Goal: Use online tool/utility: Utilize a website feature to perform a specific function

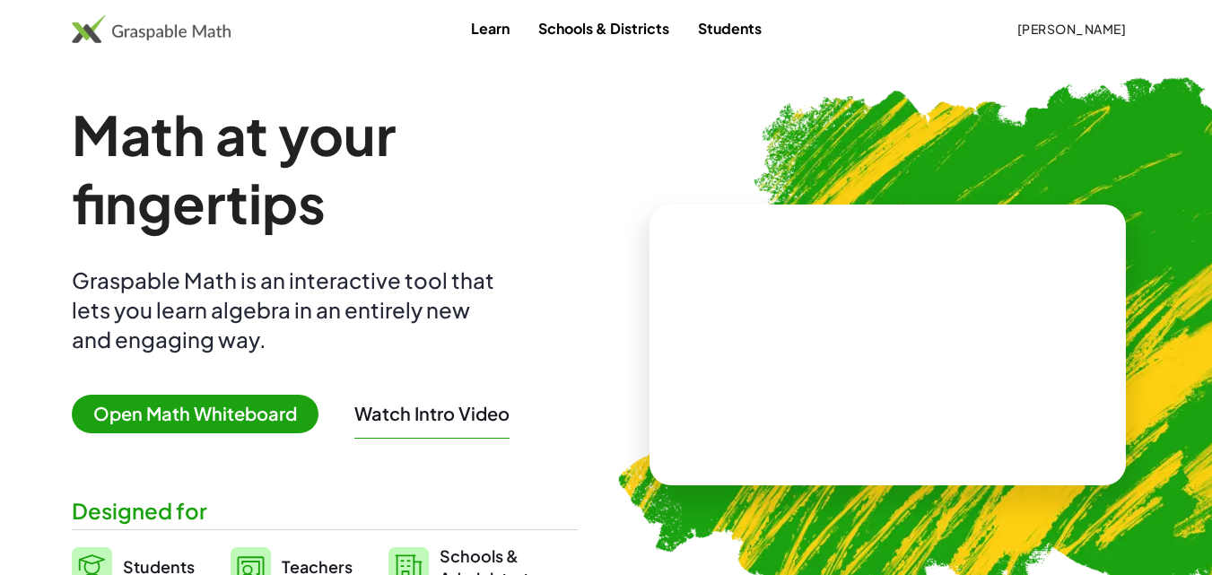
click at [162, 410] on span "Open Math Whiteboard" at bounding box center [195, 414] width 247 height 39
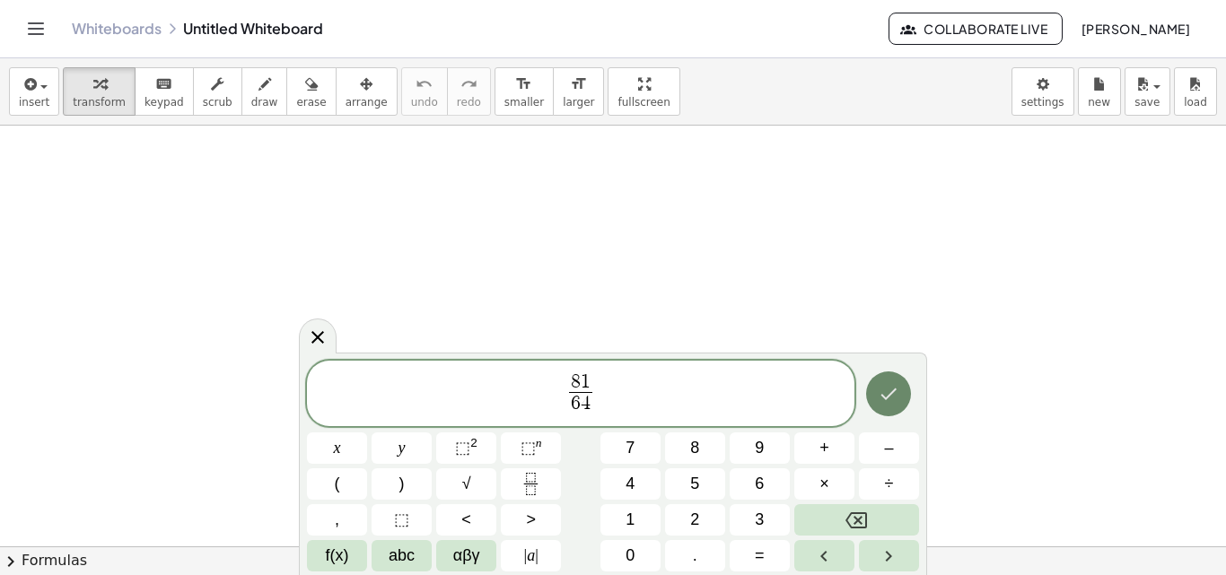
click at [886, 393] on icon "Done" at bounding box center [889, 394] width 22 height 22
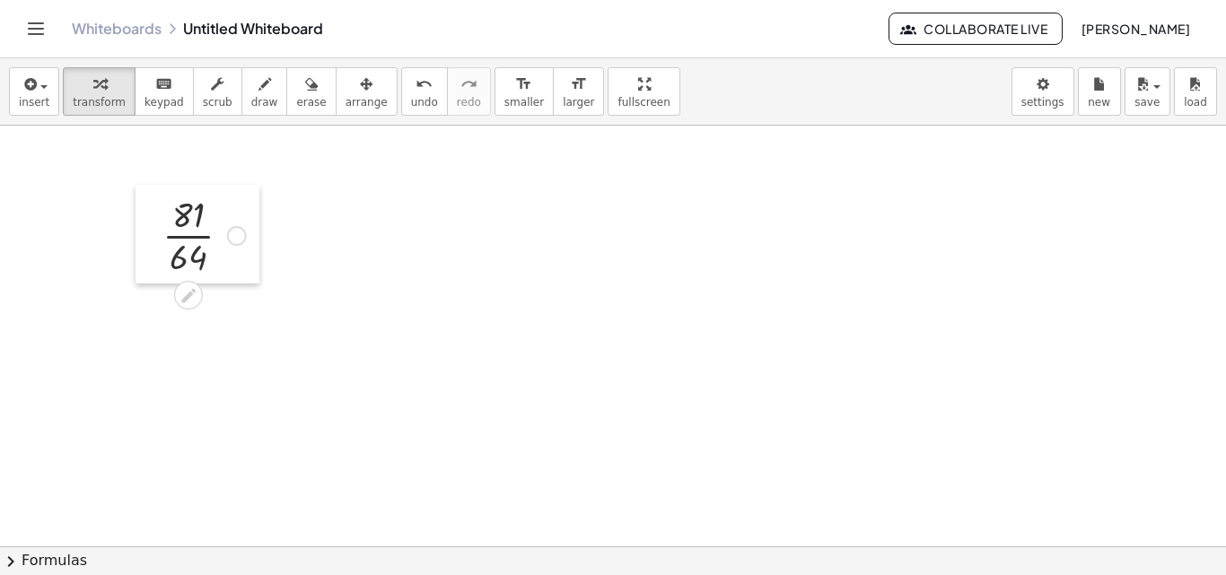
drag, startPoint x: 172, startPoint y: 509, endPoint x: 141, endPoint y: 219, distance: 291.6
click at [141, 219] on div at bounding box center [149, 234] width 27 height 99
click at [188, 224] on div at bounding box center [199, 228] width 101 height 90
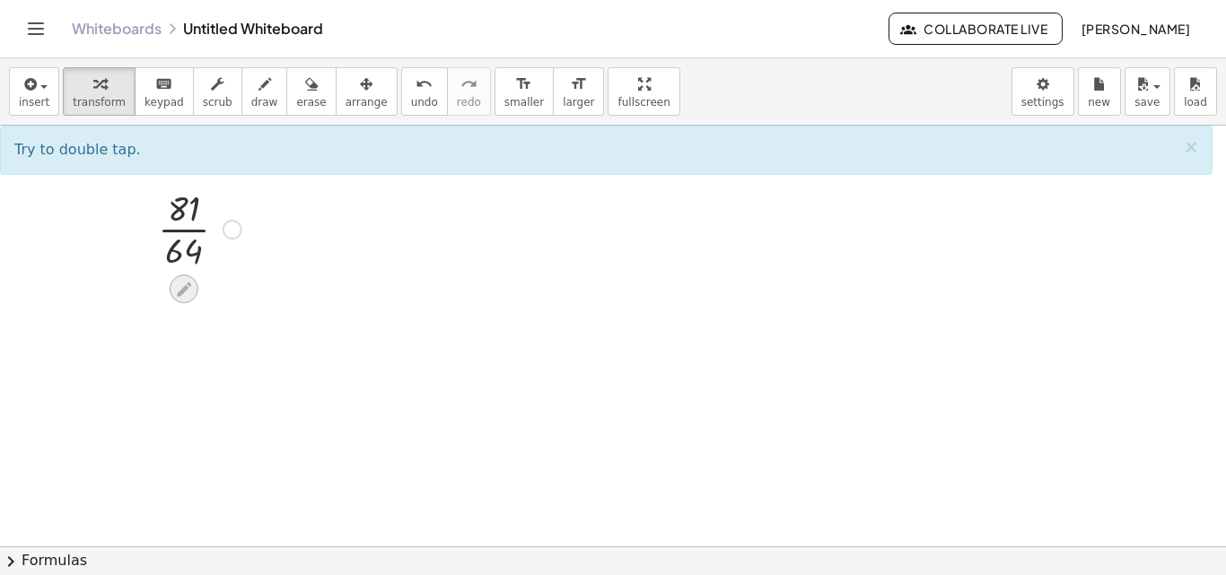
click at [181, 295] on icon at bounding box center [183, 289] width 19 height 19
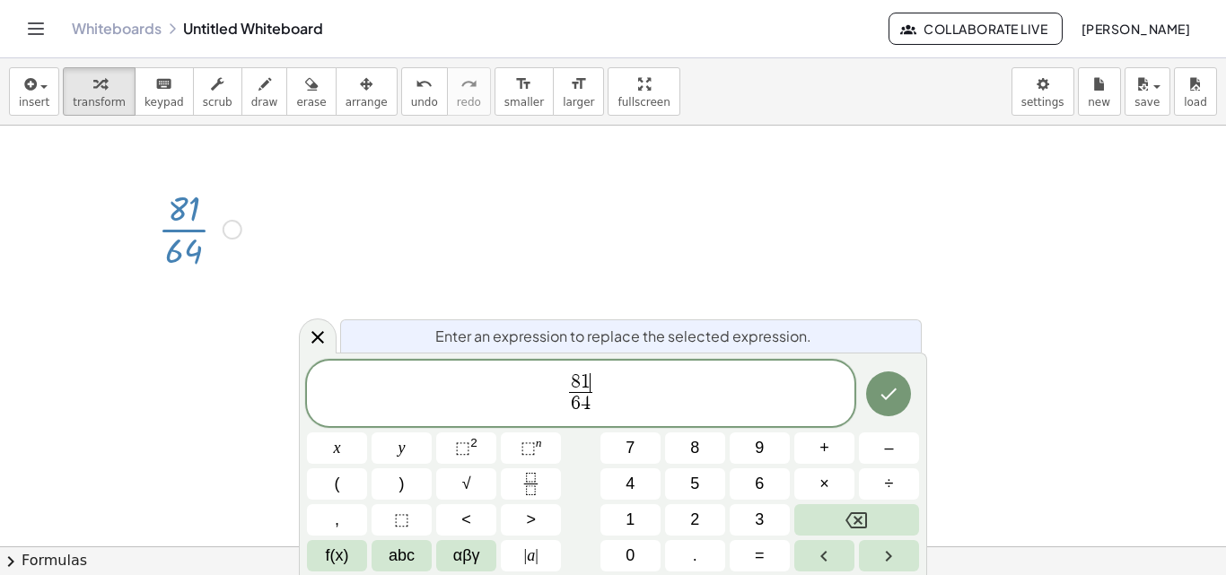
click at [588, 378] on span "1" at bounding box center [586, 382] width 10 height 20
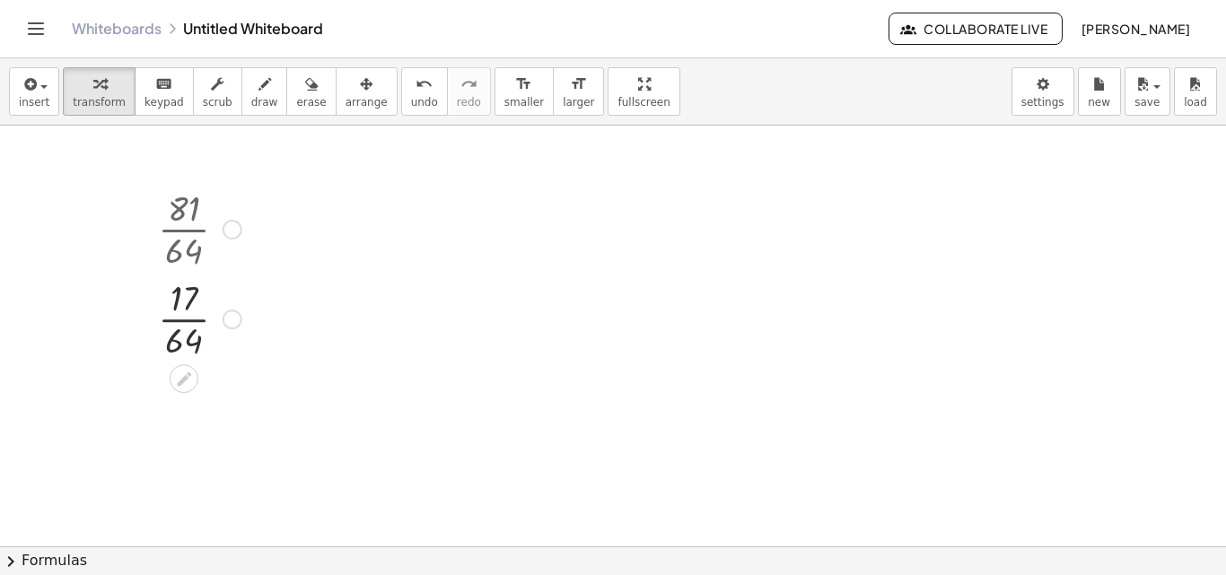
click at [190, 322] on div at bounding box center [199, 318] width 101 height 90
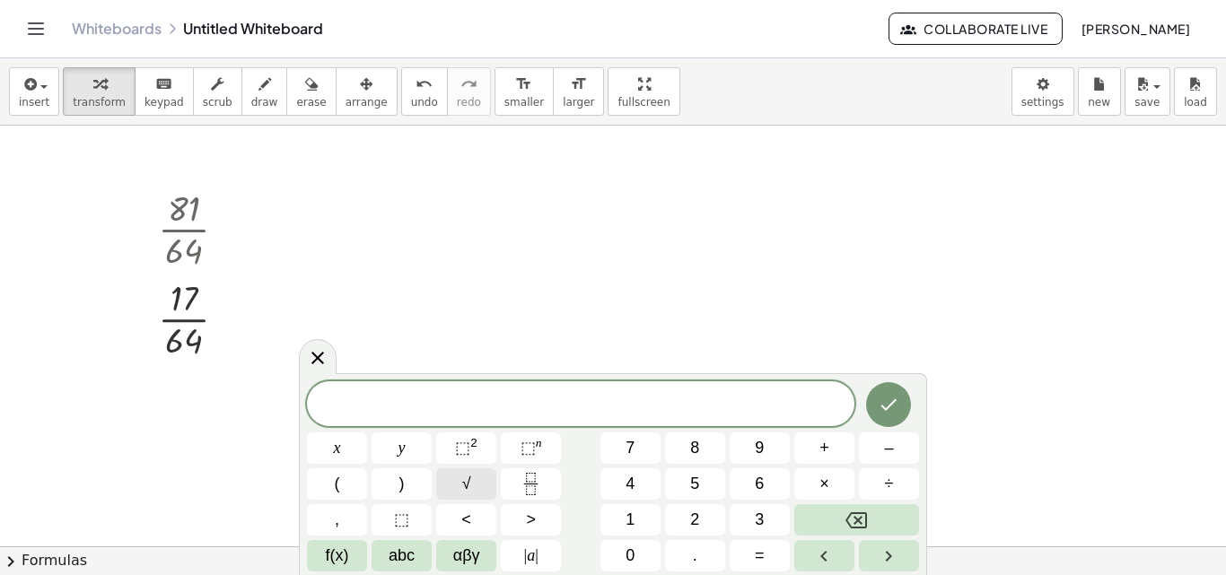
click at [462, 485] on span "√" at bounding box center [466, 484] width 9 height 24
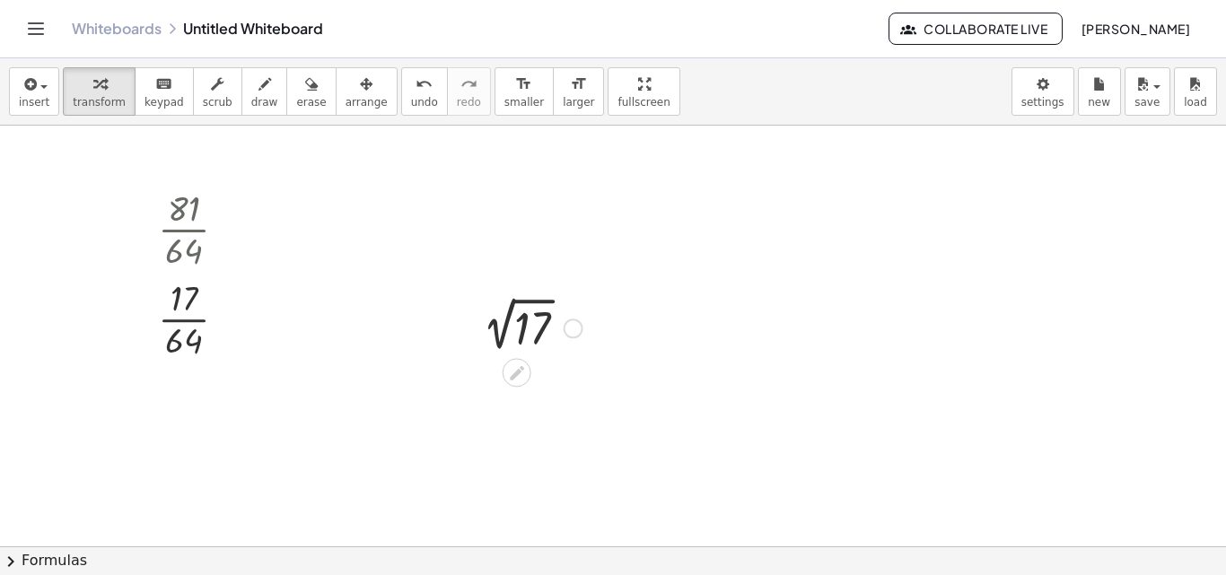
click at [506, 346] on div at bounding box center [527, 327] width 127 height 60
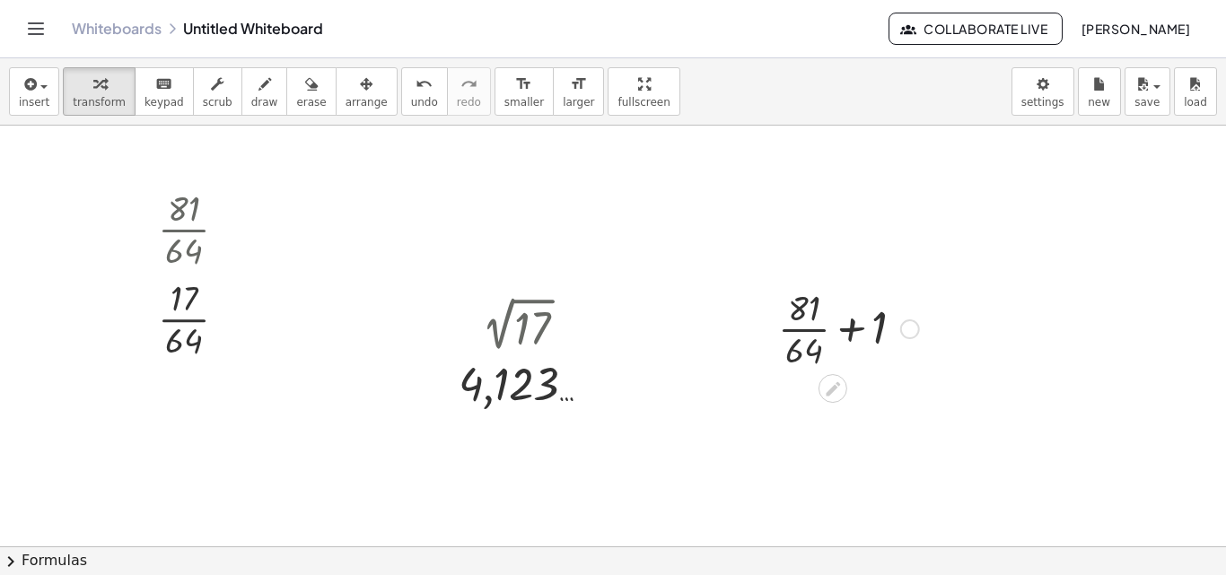
click at [848, 340] on div at bounding box center [848, 328] width 159 height 90
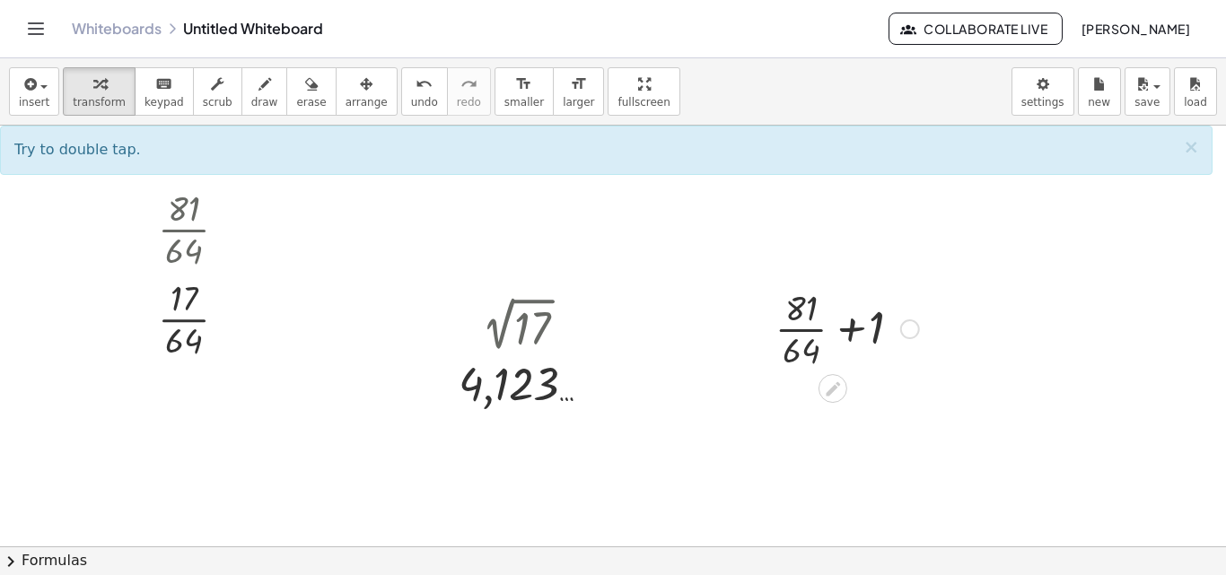
click at [848, 340] on div at bounding box center [848, 328] width 159 height 90
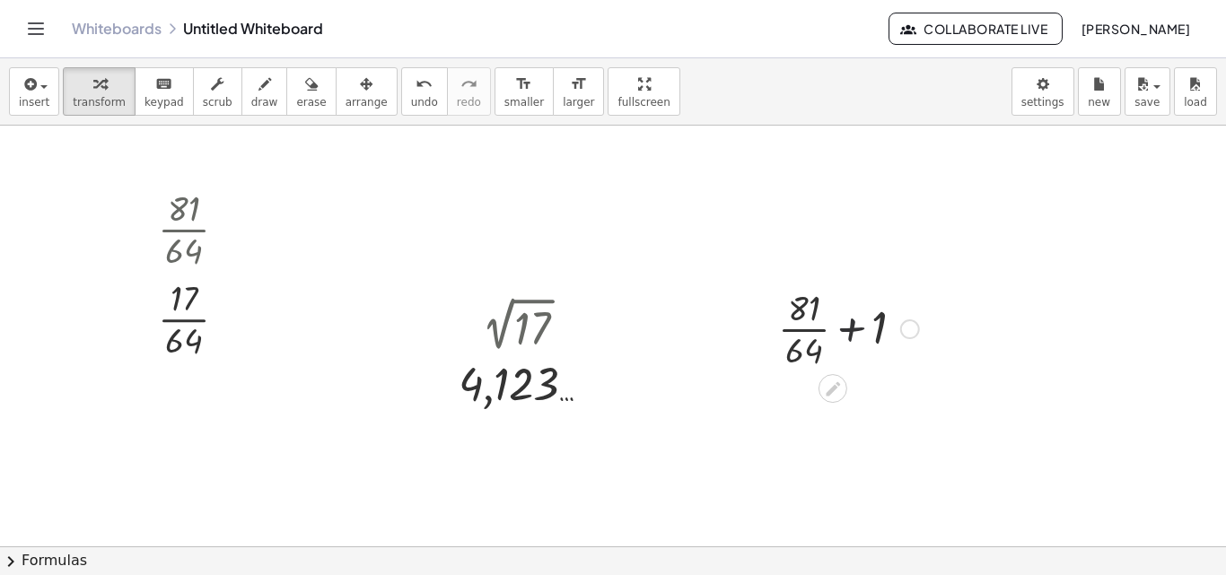
click at [848, 340] on div at bounding box center [848, 328] width 159 height 90
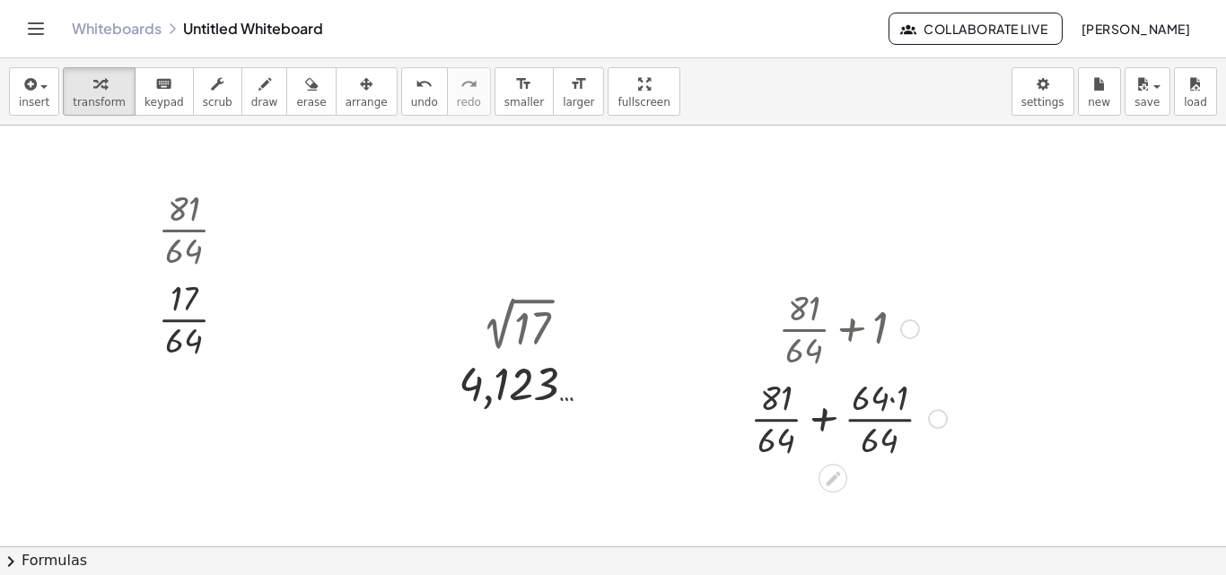
click at [883, 396] on div at bounding box center [848, 417] width 214 height 90
click at [894, 399] on div at bounding box center [848, 417] width 214 height 90
click at [834, 421] on div at bounding box center [848, 417] width 195 height 90
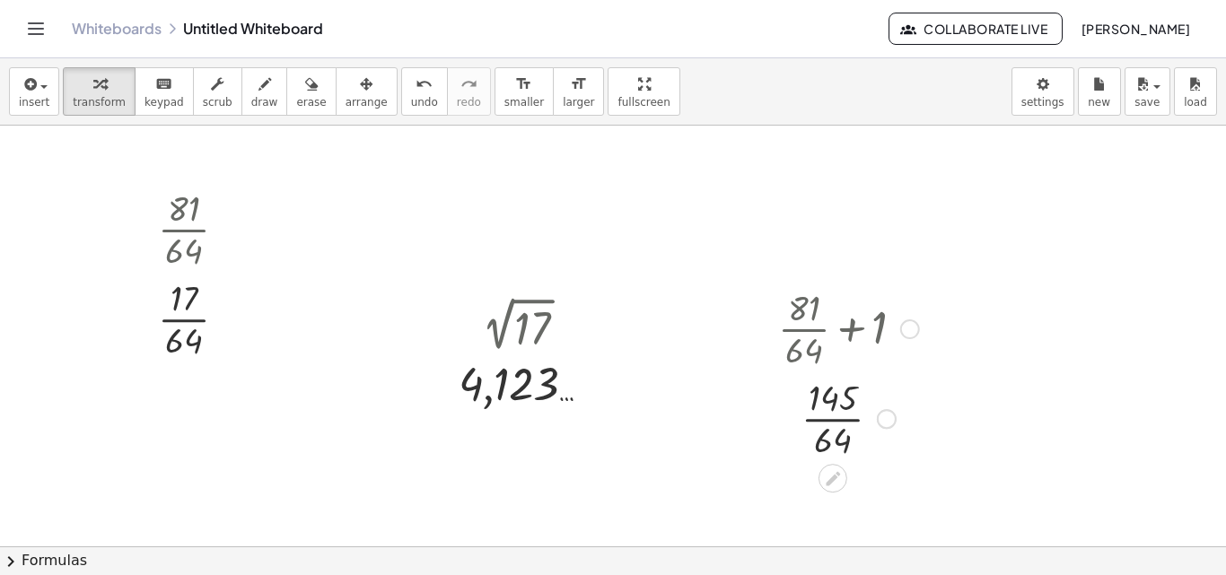
click at [837, 416] on div at bounding box center [848, 417] width 159 height 90
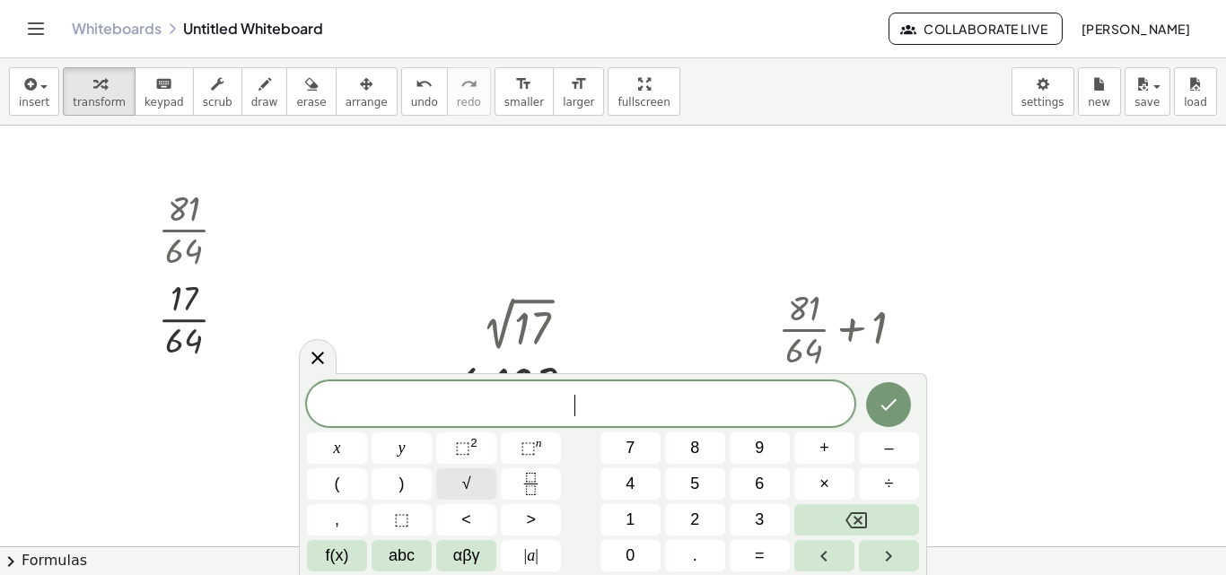
click at [477, 471] on button "√" at bounding box center [466, 483] width 60 height 31
click at [890, 392] on button "Done" at bounding box center [888, 403] width 45 height 45
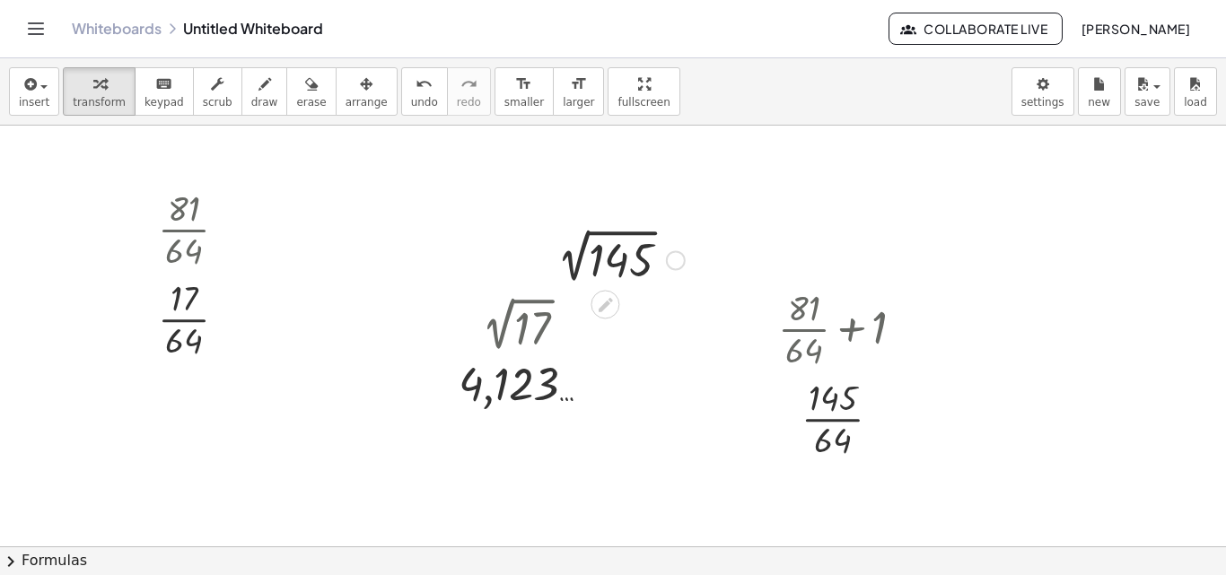
click at [622, 259] on div at bounding box center [615, 259] width 155 height 60
drag, startPoint x: 900, startPoint y: 312, endPoint x: 907, endPoint y: 322, distance: 12.2
click at [833, 329] on div "+ · 81 · 64 + 1" at bounding box center [833, 329] width 0 height 0
click at [907, 322] on div at bounding box center [910, 329] width 20 height 20
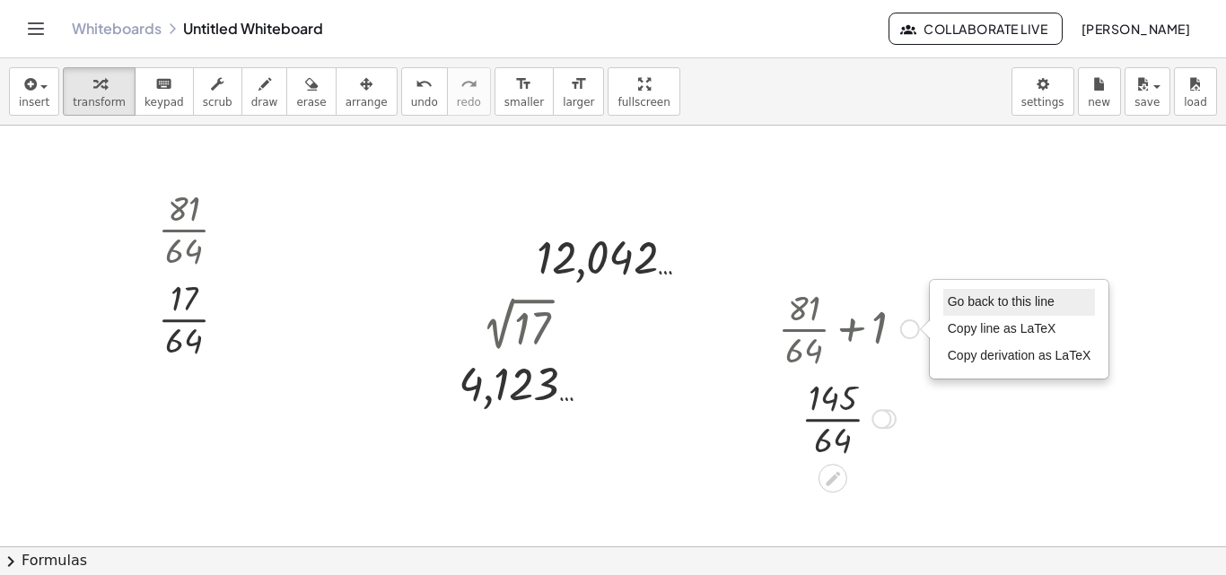
click at [944, 300] on li "Go back to this line" at bounding box center [1019, 302] width 153 height 27
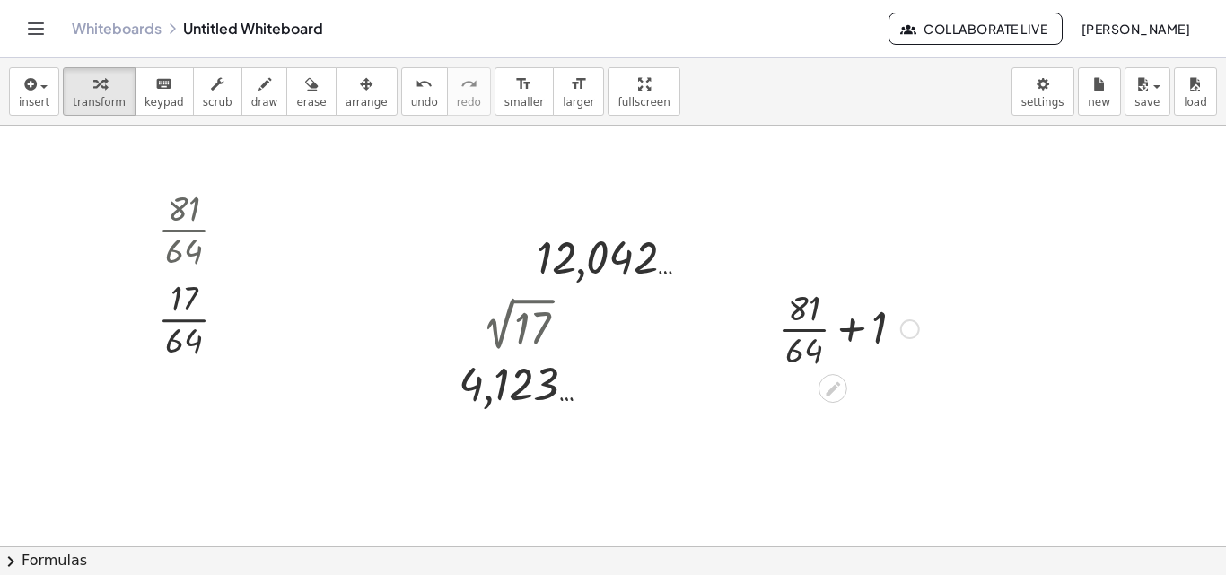
click at [903, 325] on div "Go back to this line Copy line as LaTeX Copy derivation as LaTeX" at bounding box center [910, 329] width 20 height 20
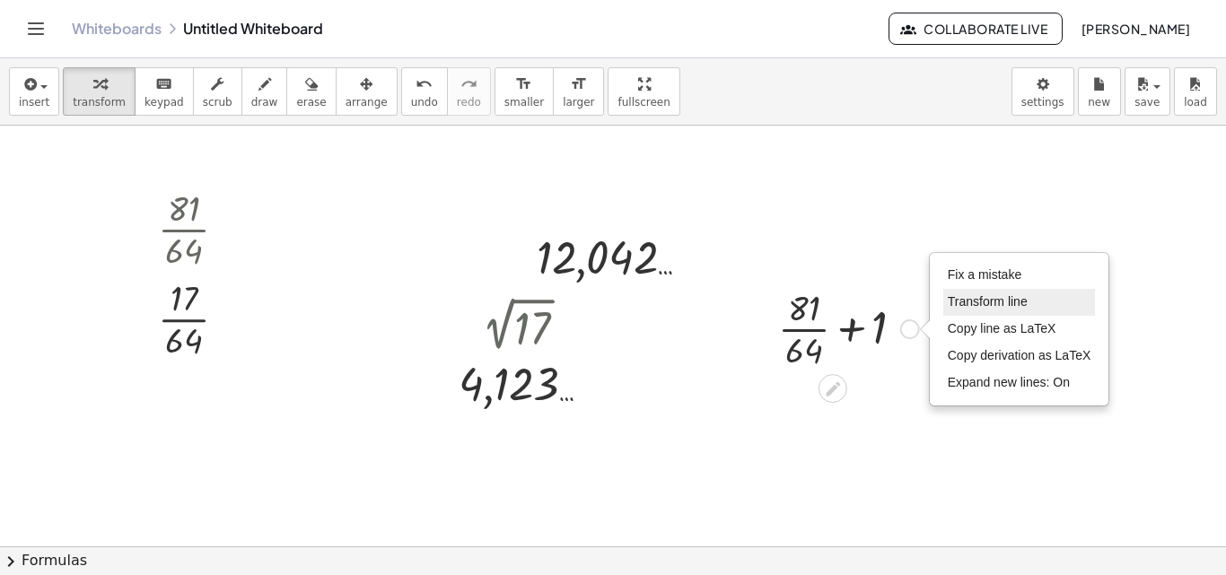
click at [975, 304] on span "Transform line" at bounding box center [988, 301] width 80 height 14
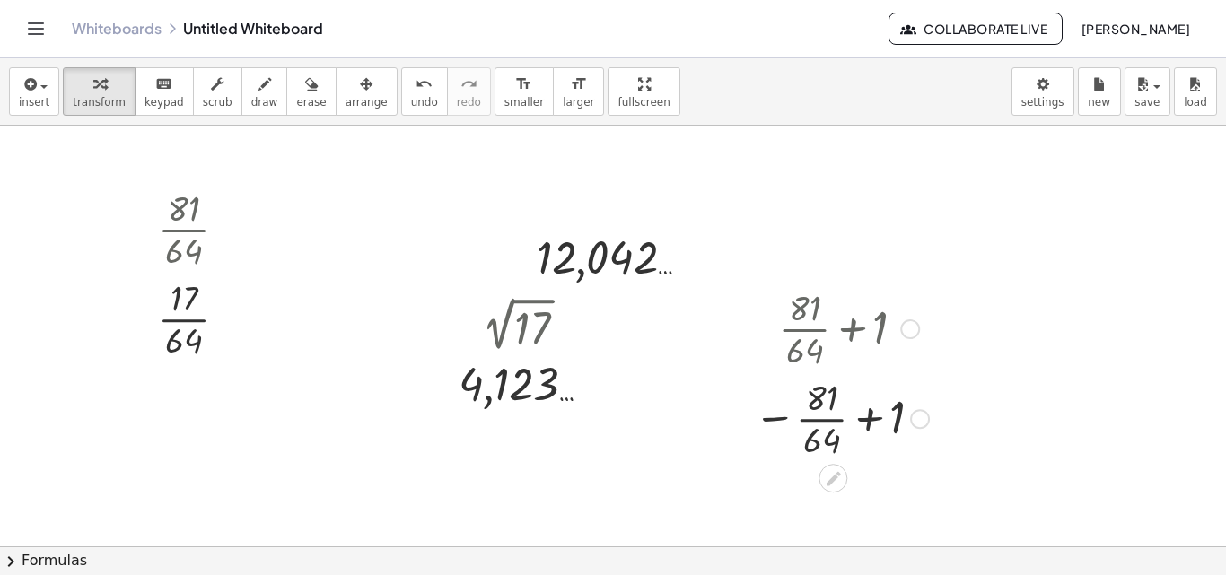
click at [874, 426] on div at bounding box center [841, 417] width 193 height 90
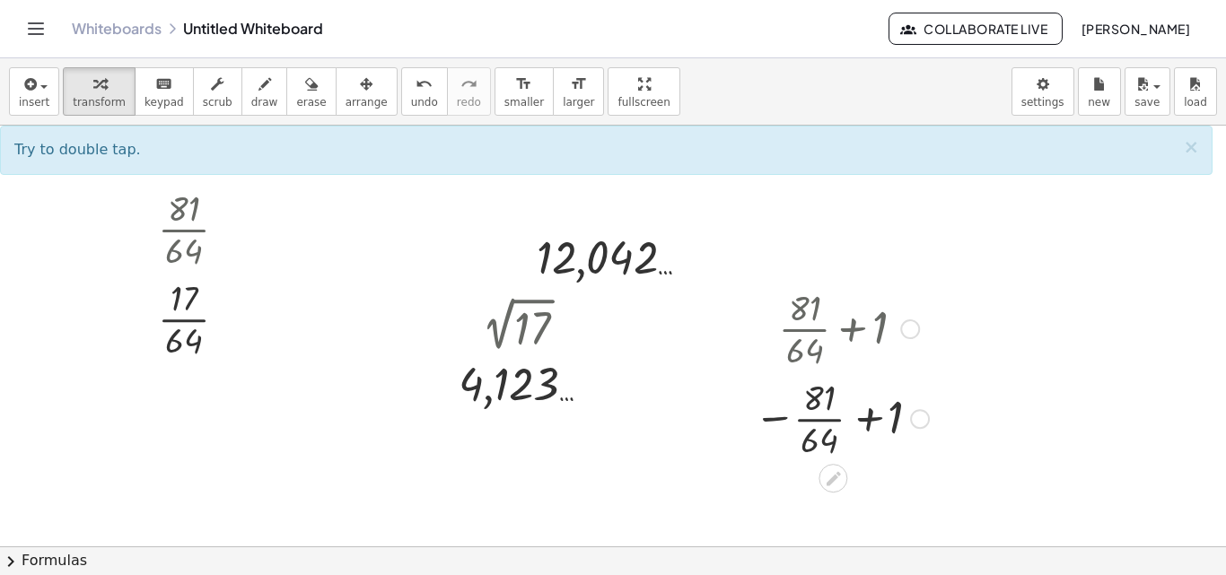
click at [874, 426] on div at bounding box center [841, 417] width 193 height 90
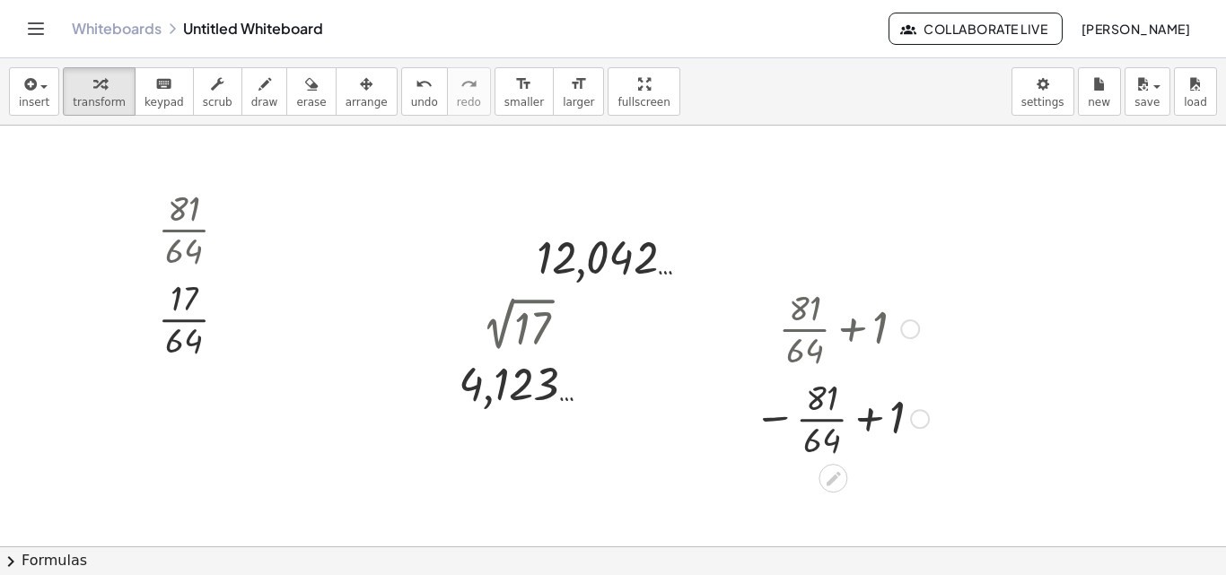
click at [874, 426] on div at bounding box center [841, 417] width 193 height 90
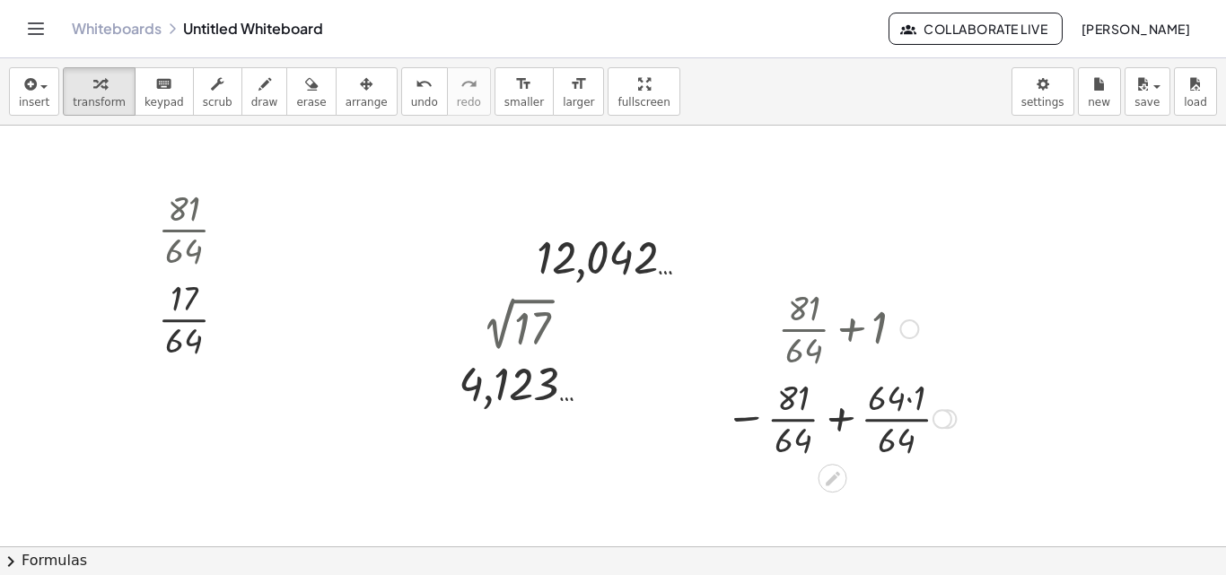
click at [899, 405] on div at bounding box center [840, 417] width 249 height 90
click at [908, 398] on div at bounding box center [840, 417] width 249 height 90
click at [848, 418] on div at bounding box center [841, 417] width 230 height 90
